Goal: Transaction & Acquisition: Purchase product/service

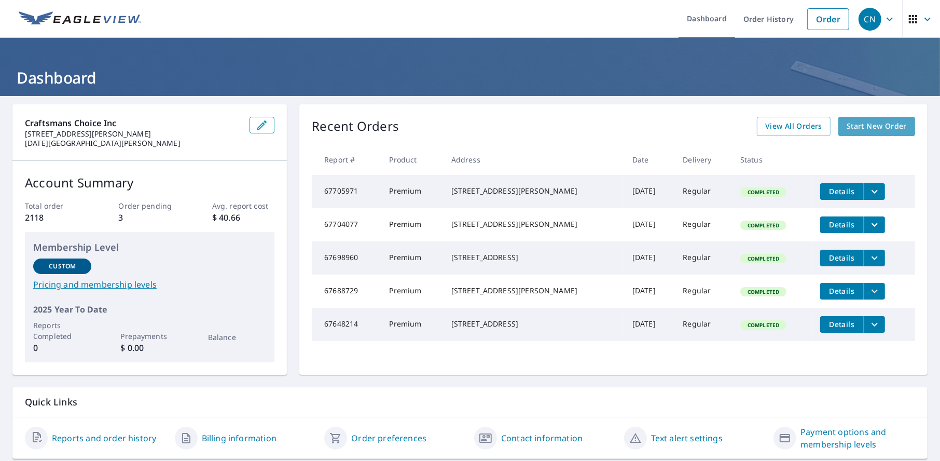
click at [869, 133] on link "Start New Order" at bounding box center [876, 126] width 77 height 19
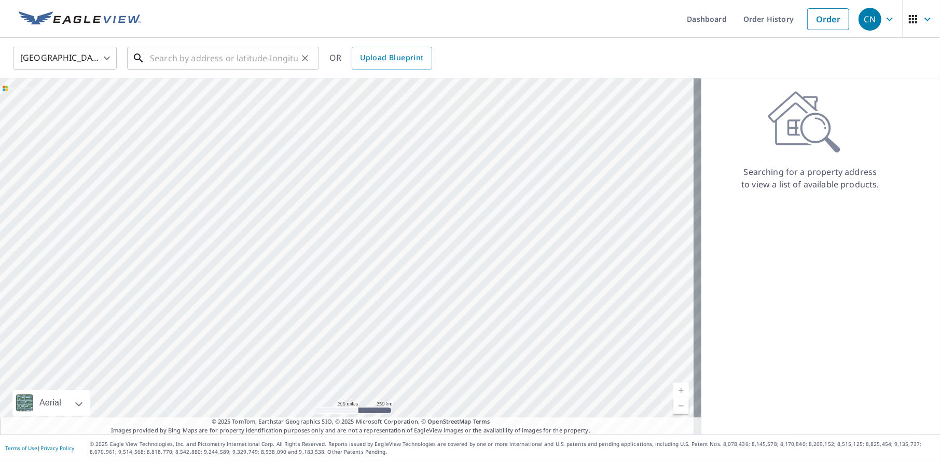
click at [248, 46] on input "text" at bounding box center [224, 58] width 148 height 29
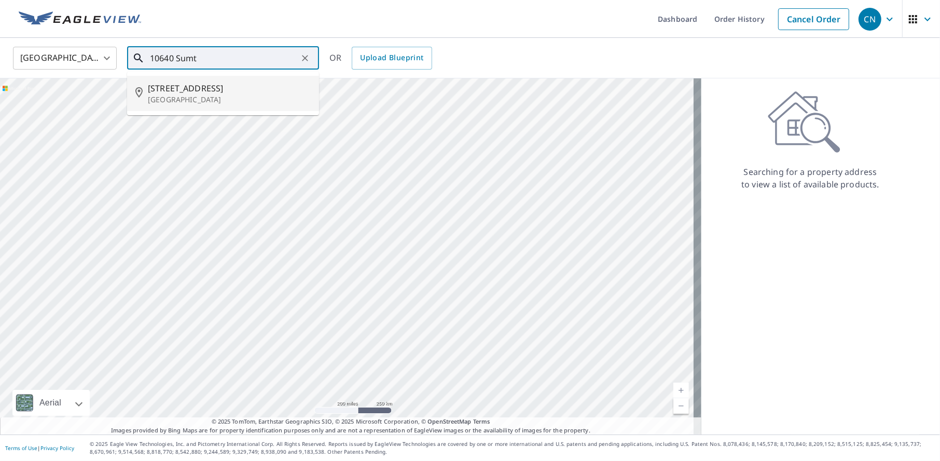
click at [227, 94] on p "[GEOGRAPHIC_DATA]" at bounding box center [229, 99] width 163 height 10
type input "[STREET_ADDRESS]"
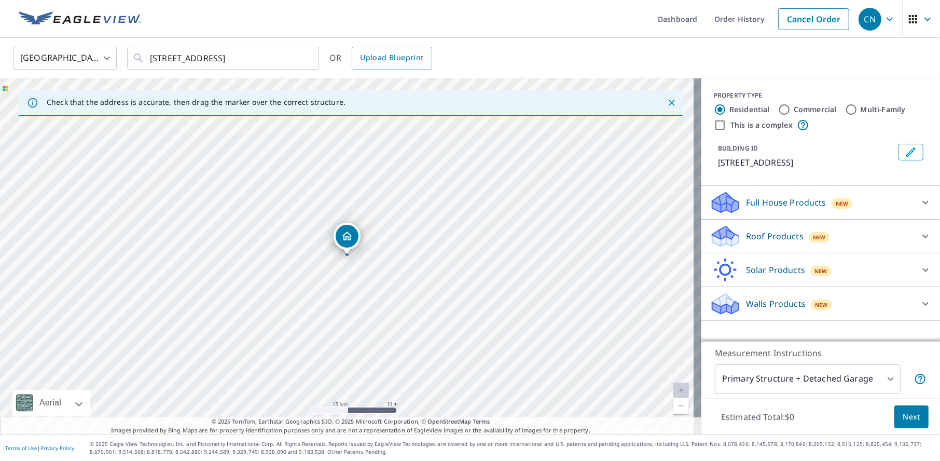
click at [790, 242] on p "Roof Products" at bounding box center [775, 236] width 58 height 12
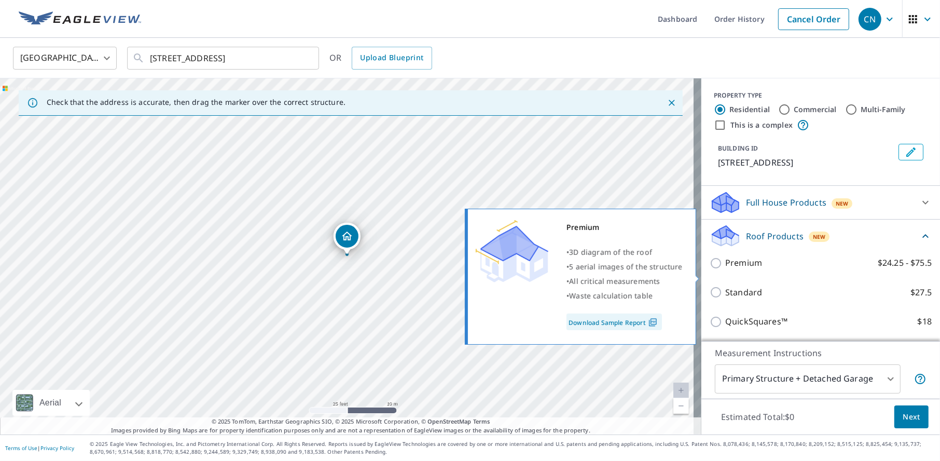
click at [739, 269] on p "Premium" at bounding box center [743, 262] width 37 height 13
click at [725, 269] on input "Premium $24.25 - $75.5" at bounding box center [718, 263] width 16 height 12
checkbox input "true"
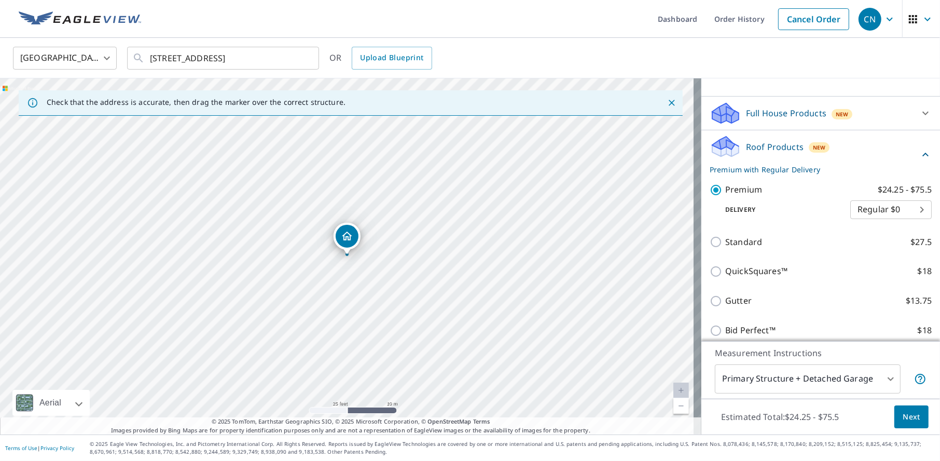
scroll to position [177, 0]
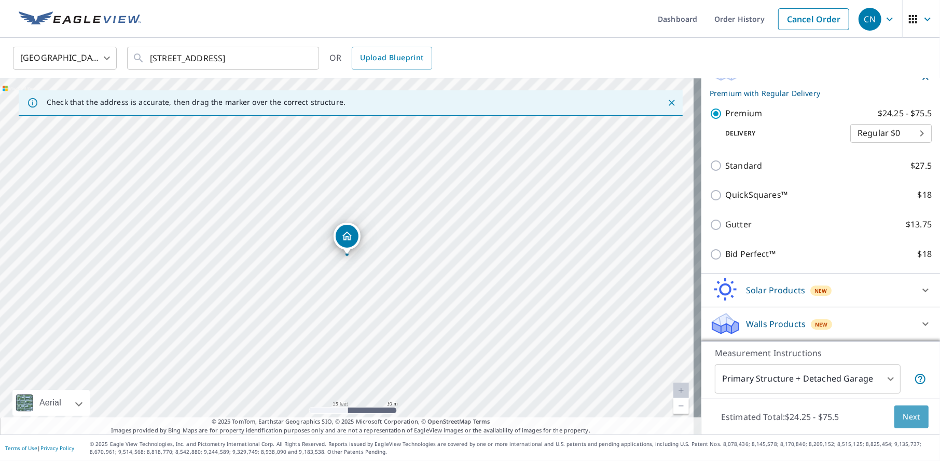
click at [905, 417] on span "Next" at bounding box center [912, 416] width 18 height 13
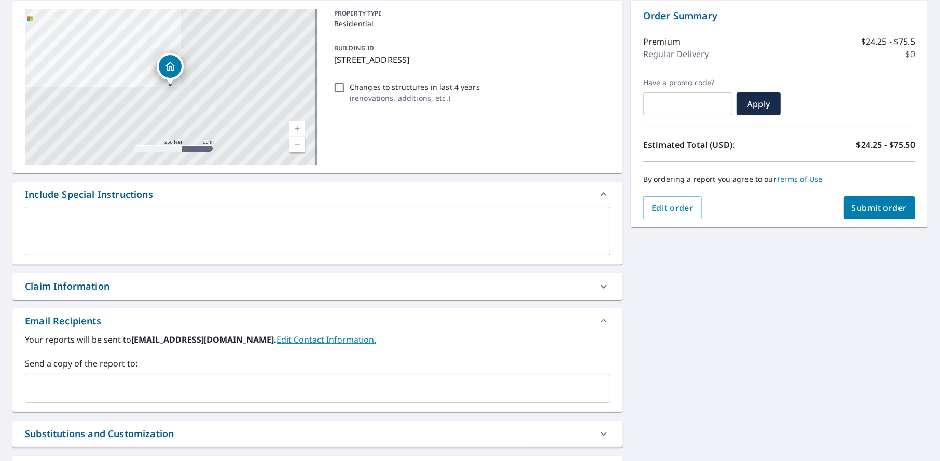
scroll to position [156, 0]
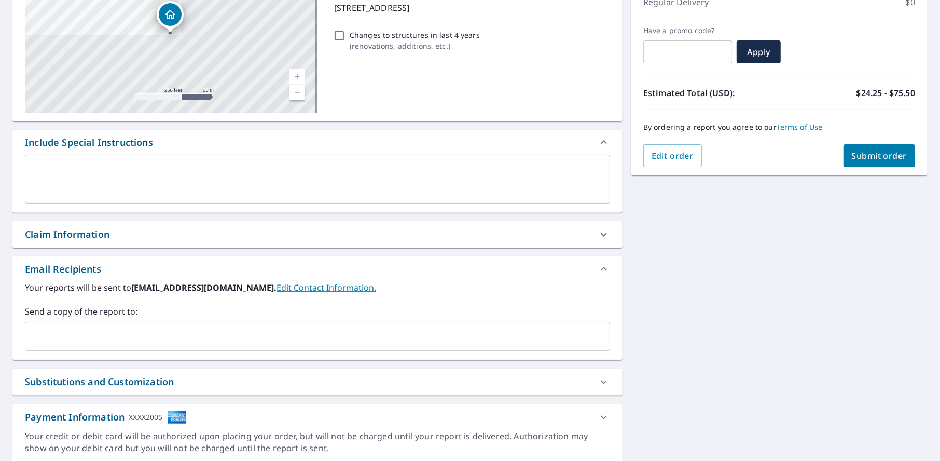
click at [159, 318] on div "Send a copy of the report to: ​" at bounding box center [317, 328] width 585 height 46
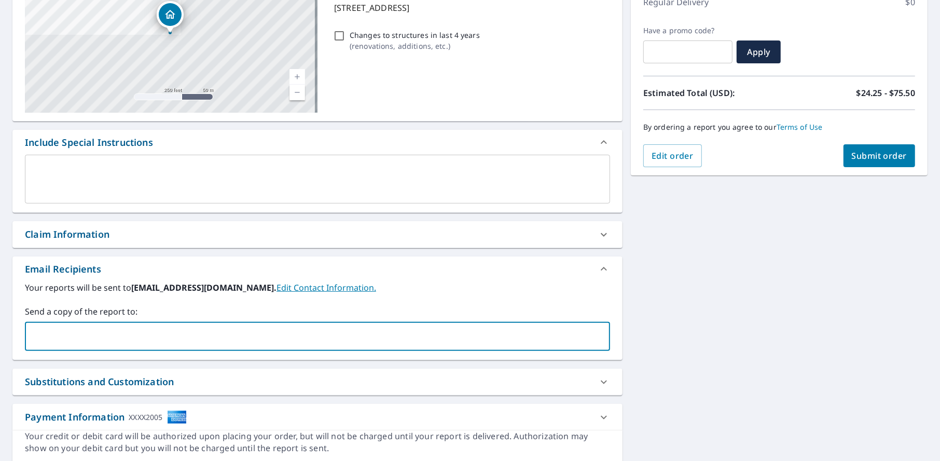
click at [158, 331] on input "text" at bounding box center [310, 336] width 560 height 20
type input "[PERSON_NAME][EMAIL_ADDRESS][DOMAIN_NAME]"
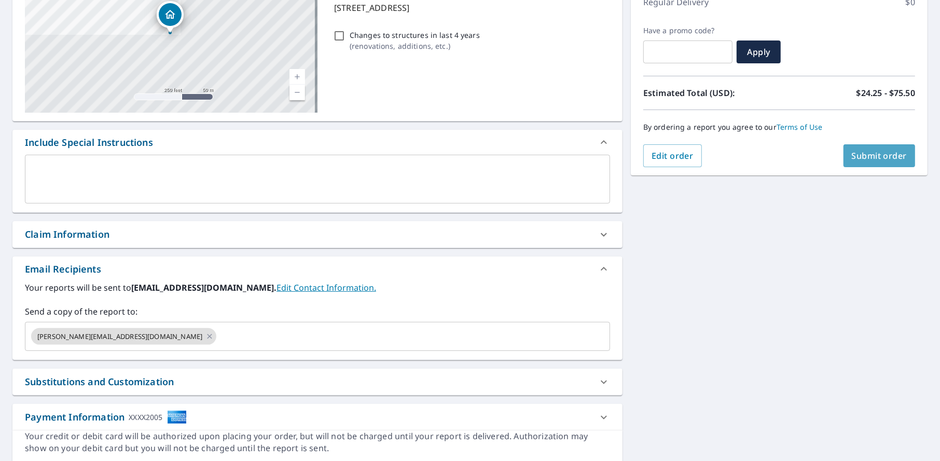
click at [875, 148] on button "Submit order" at bounding box center [879, 155] width 72 height 23
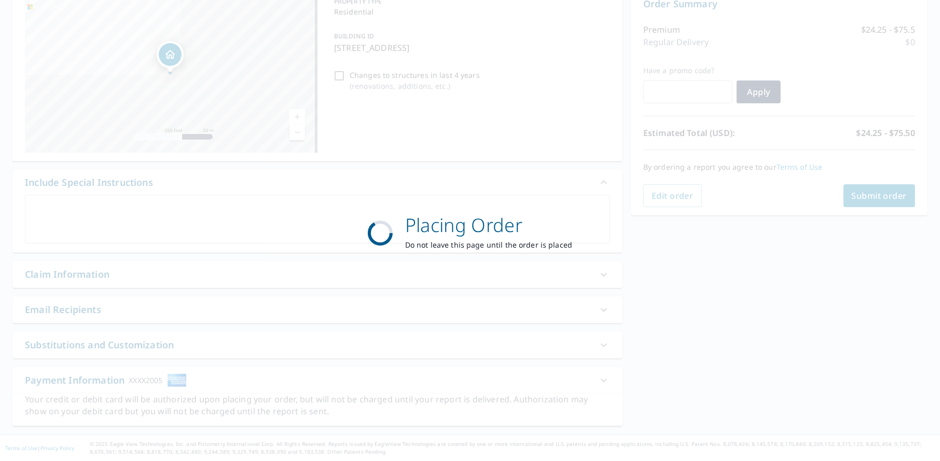
scroll to position [115, 0]
